Goal: Entertainment & Leisure: Consume media (video, audio)

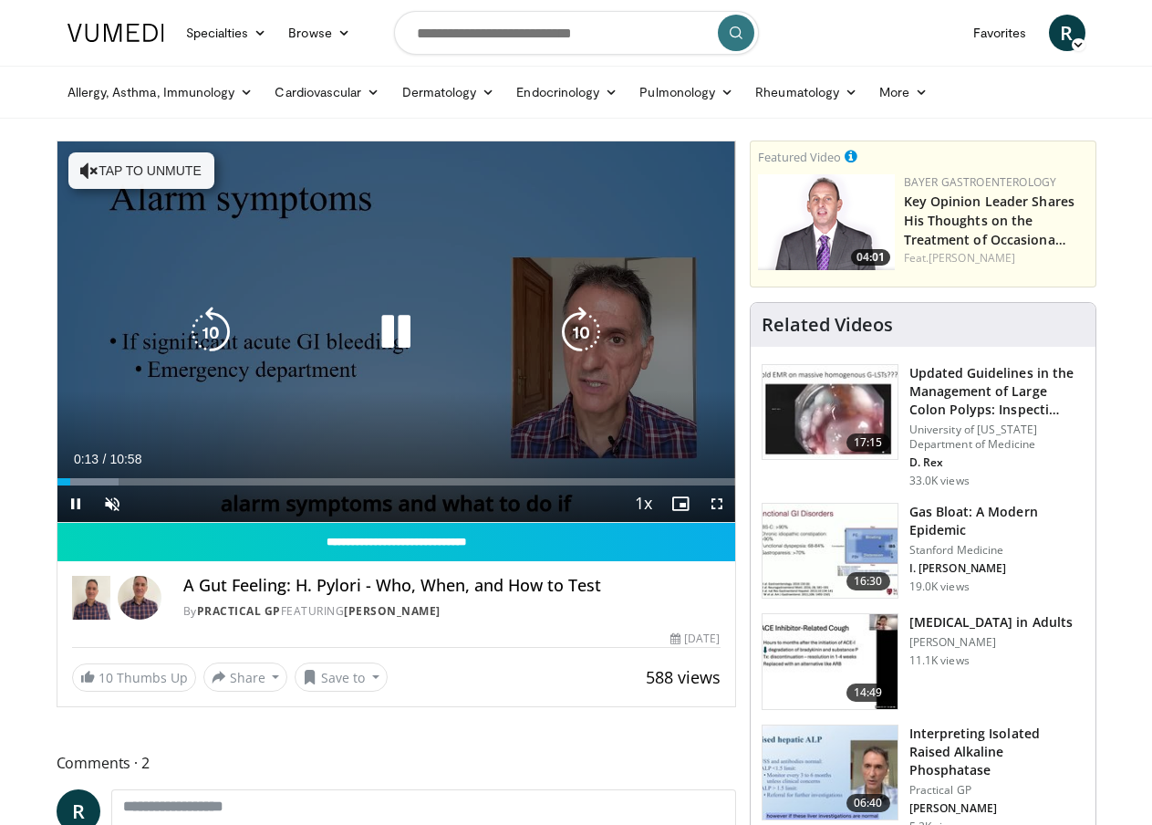
click at [70, 170] on button "Tap to unmute" at bounding box center [141, 170] width 146 height 36
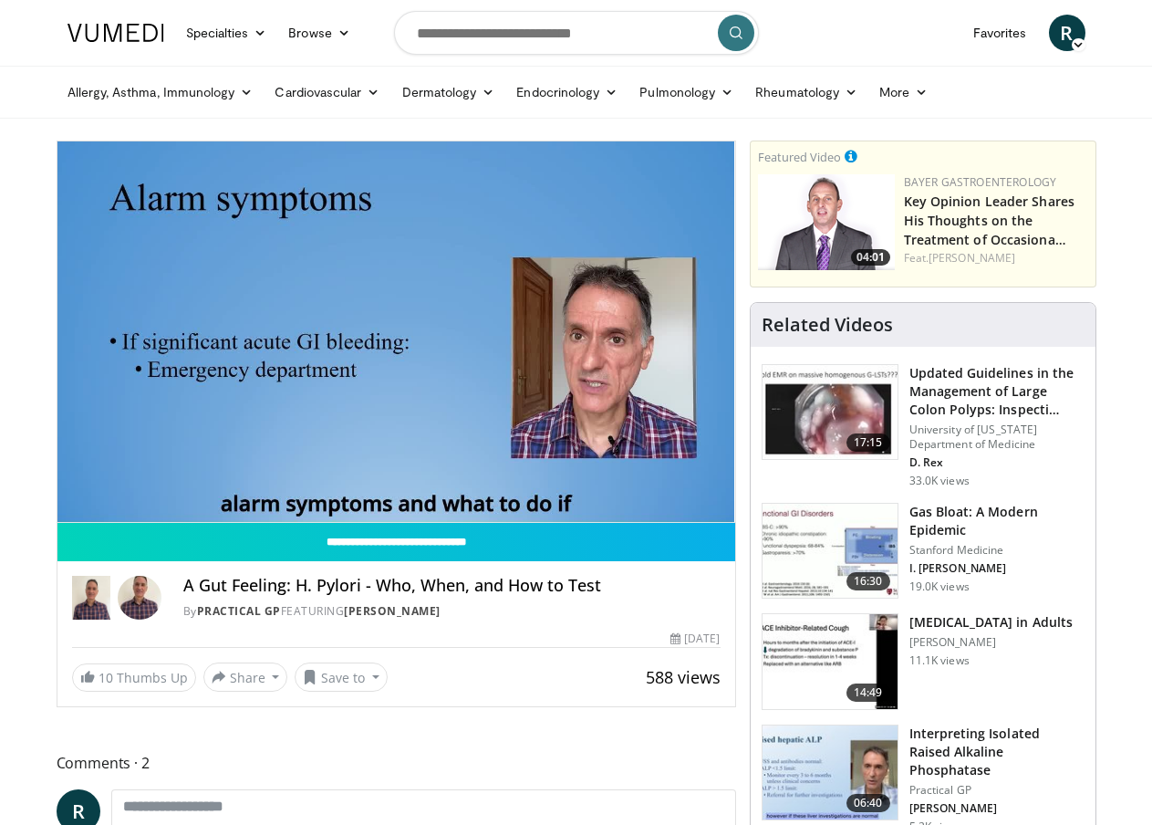
click at [128, 523] on video-js "**********" at bounding box center [396, 331] width 678 height 381
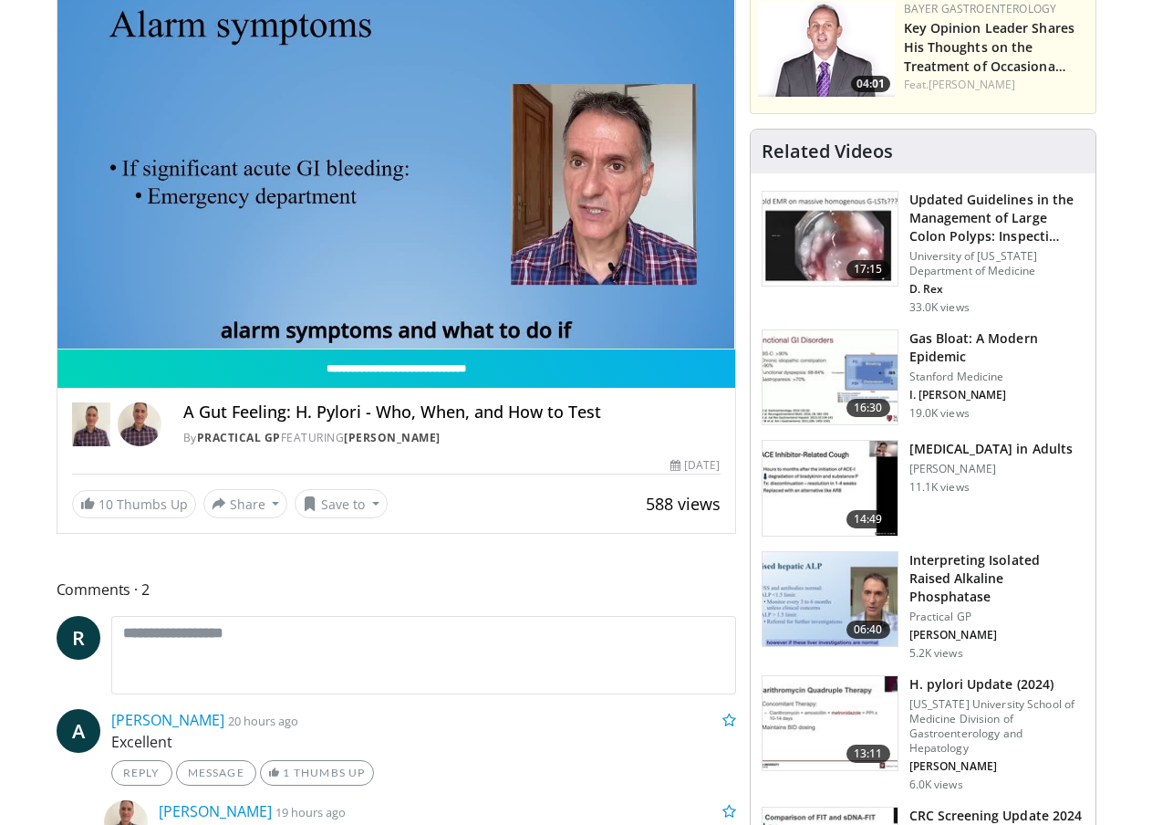
scroll to position [182, 0]
